Goal: Find specific page/section: Find specific page/section

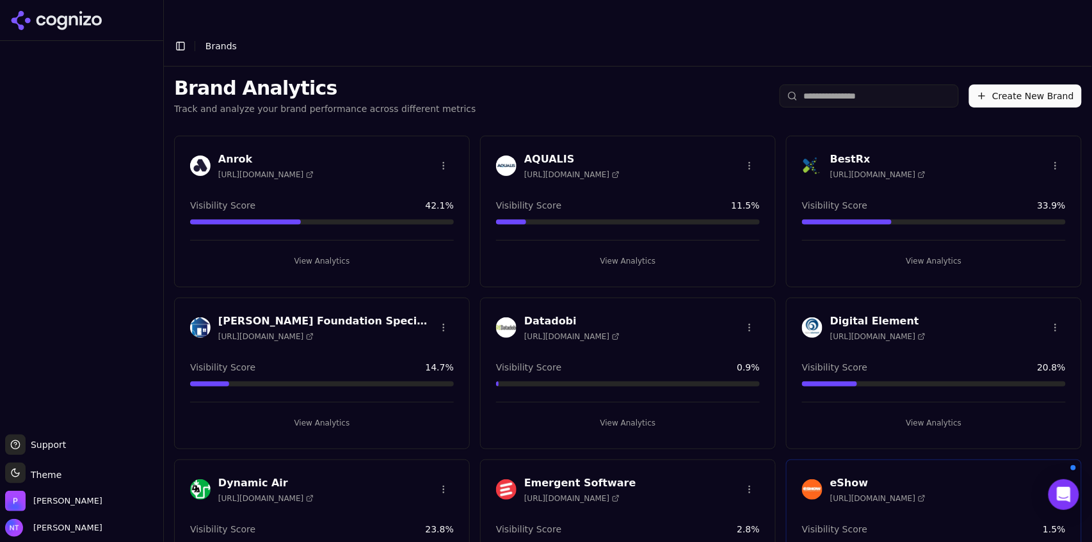
click at [115, 174] on div at bounding box center [81, 237] width 163 height 383
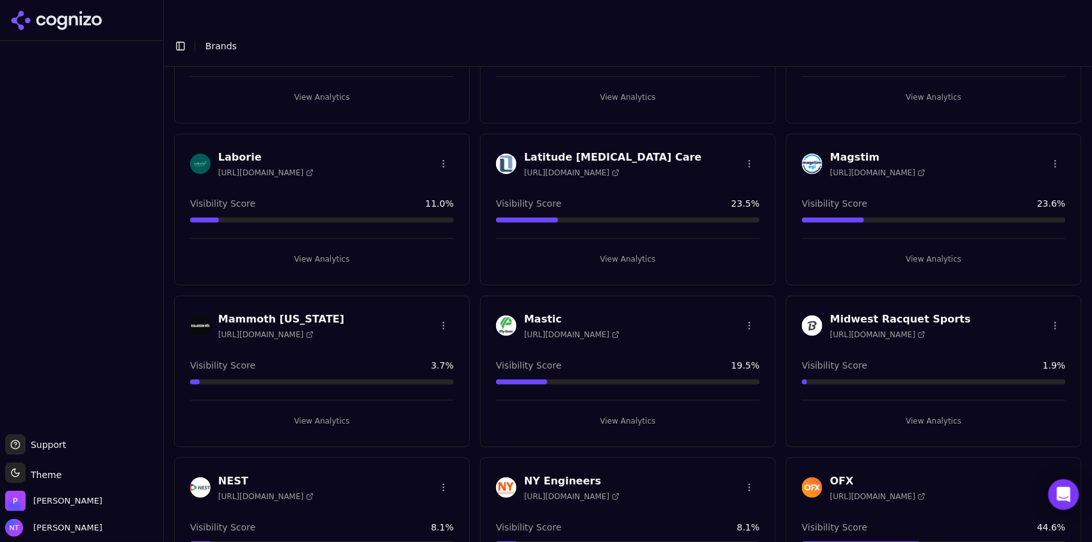
click at [607, 411] on button "View Analytics" at bounding box center [628, 421] width 264 height 20
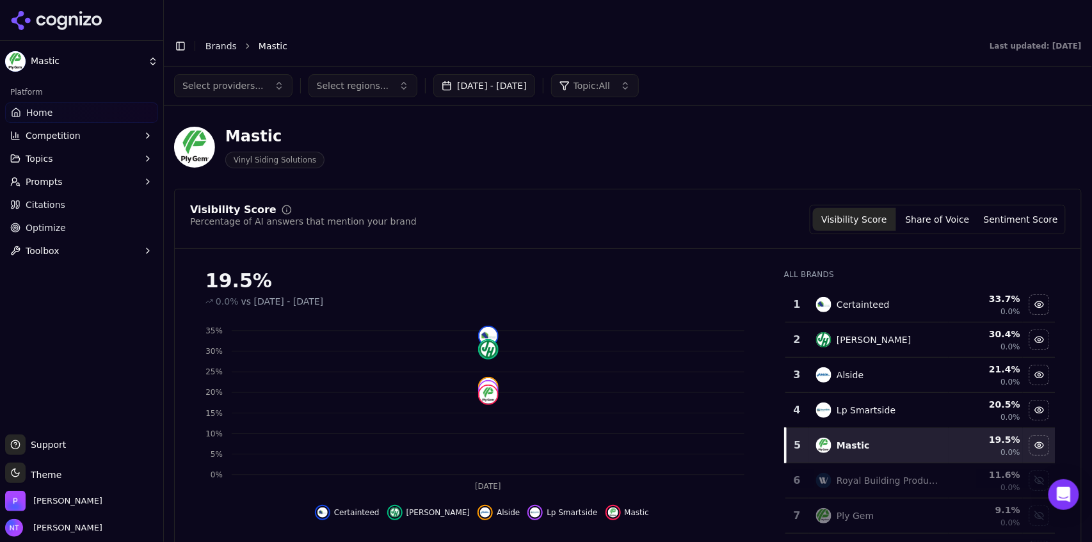
click at [179, 37] on button "Toggle Sidebar" at bounding box center [180, 46] width 18 height 18
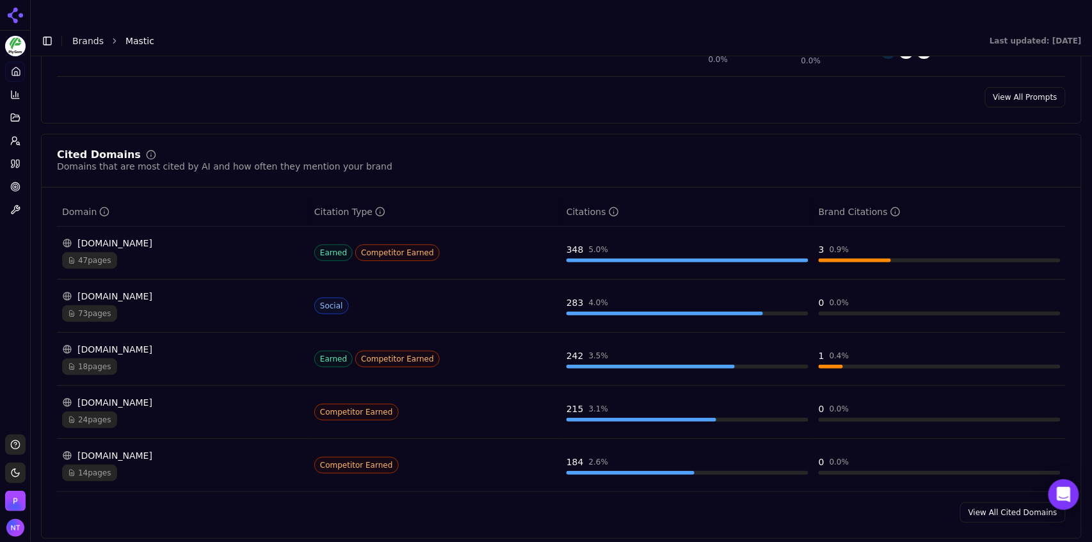
scroll to position [1213, 0]
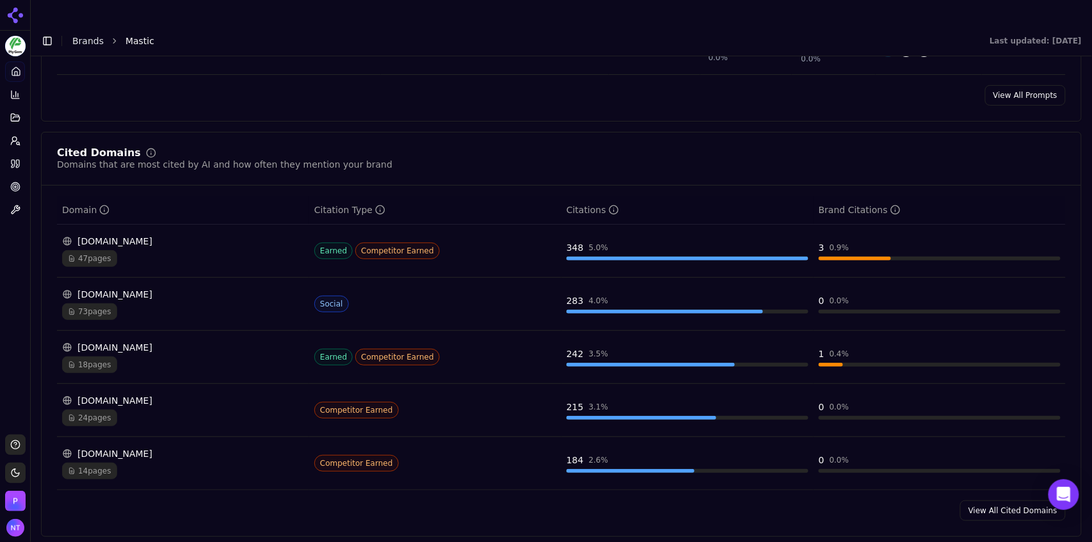
click at [129, 447] on div "[DOMAIN_NAME]" at bounding box center [183, 453] width 242 height 13
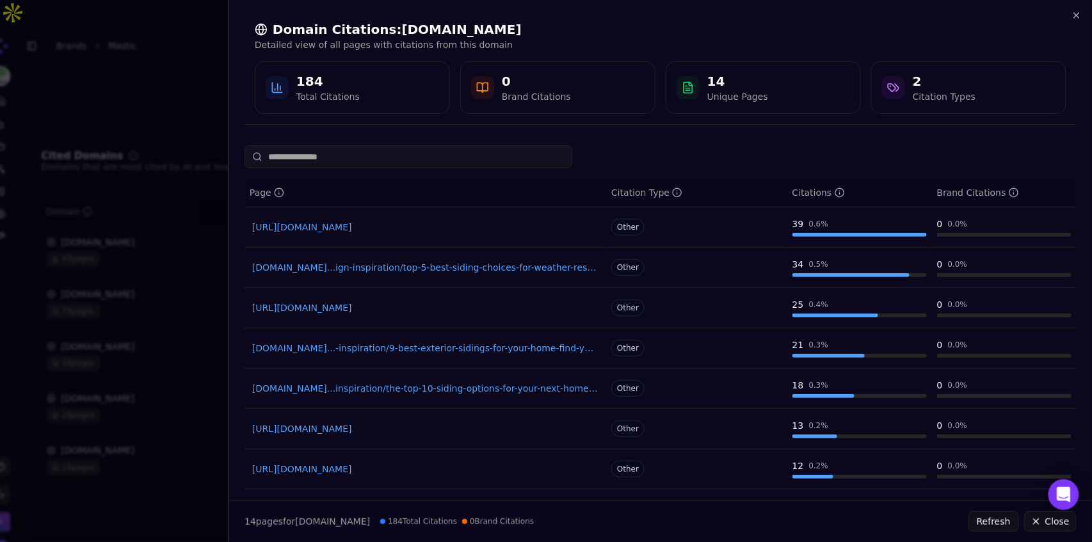
click at [439, 231] on link "[URL][DOMAIN_NAME]" at bounding box center [425, 227] width 346 height 13
click at [1076, 17] on icon "button" at bounding box center [1076, 15] width 10 height 10
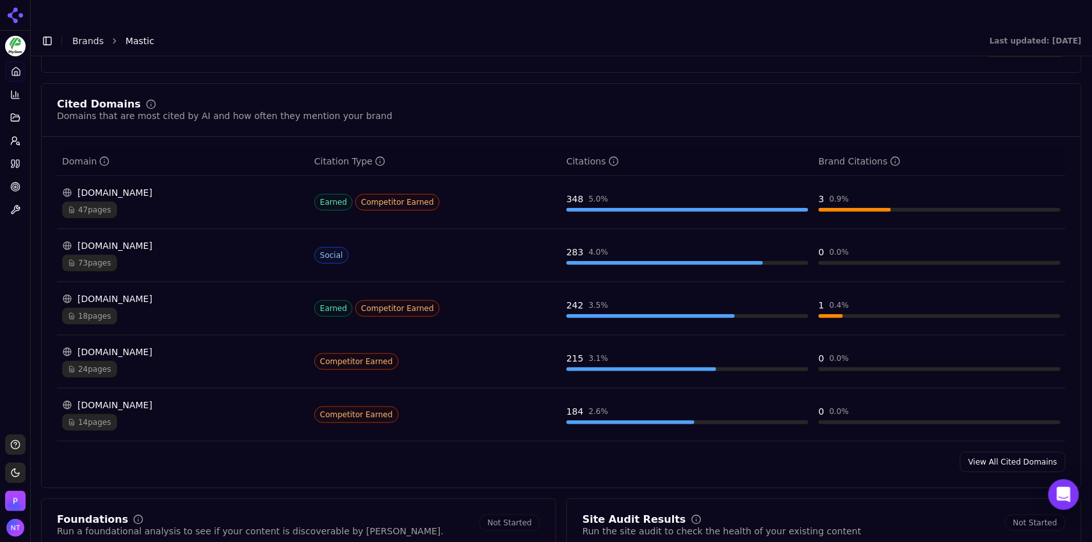
scroll to position [1300, 0]
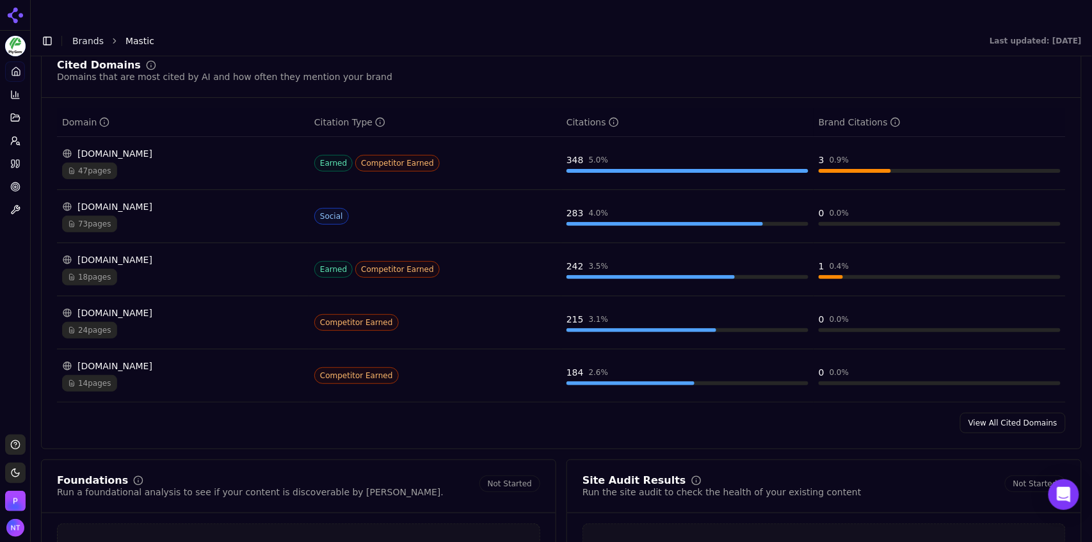
click at [991, 413] on link "View All Cited Domains" at bounding box center [1013, 423] width 106 height 20
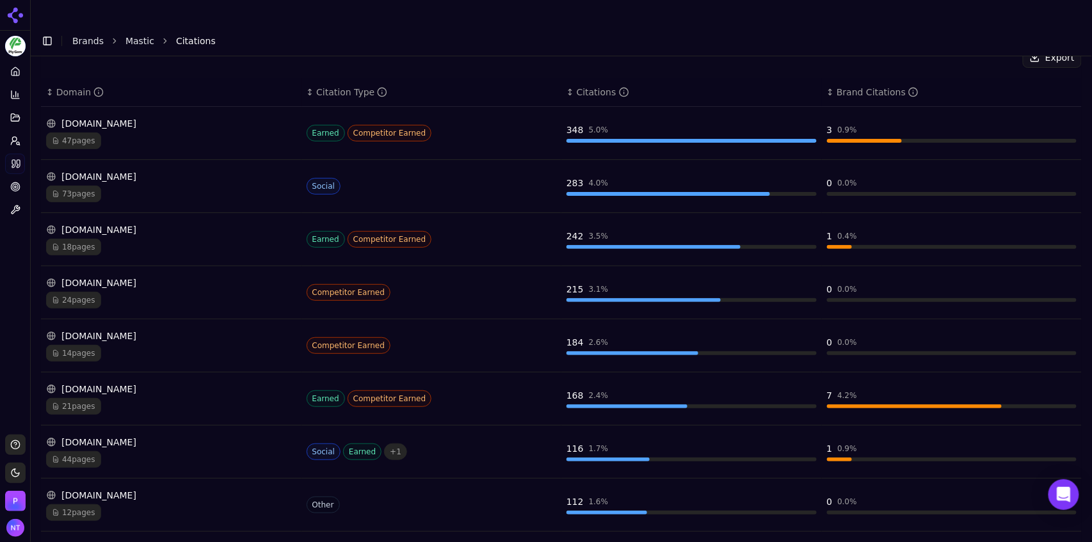
scroll to position [200, 0]
